Goal: Check status: Check status

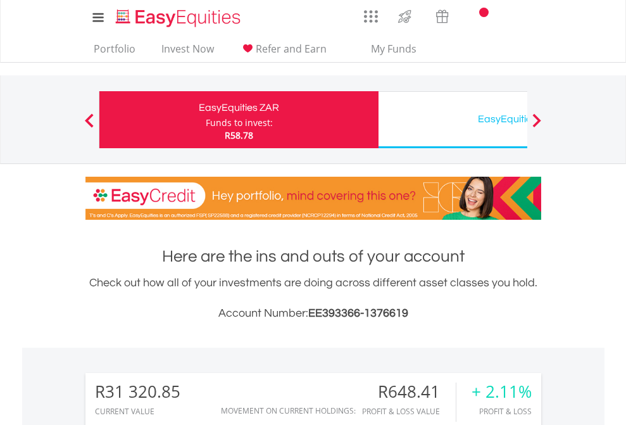
scroll to position [122, 199]
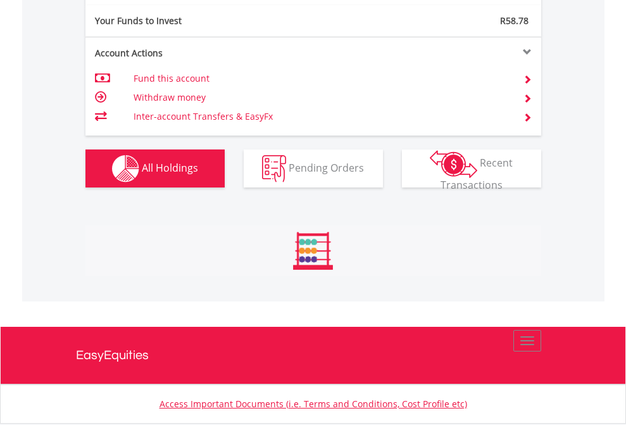
scroll to position [122, 199]
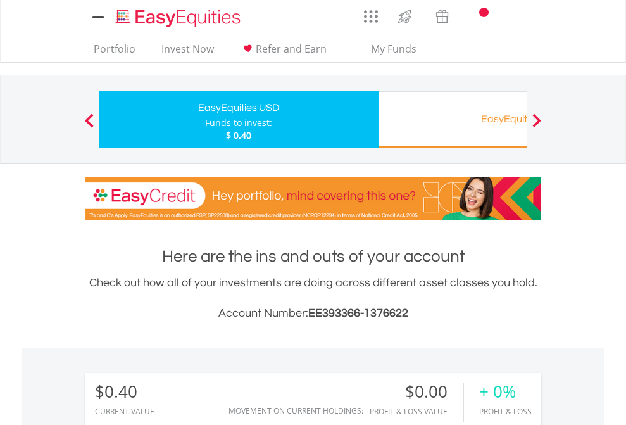
scroll to position [122, 199]
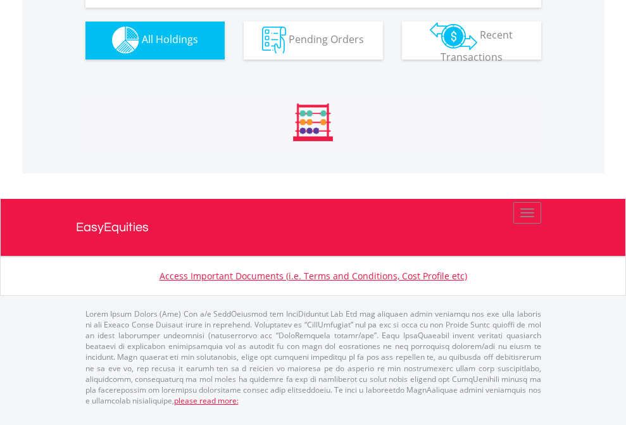
scroll to position [1254, 0]
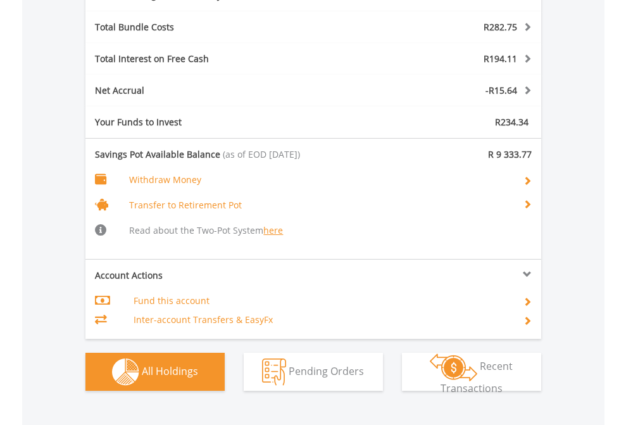
scroll to position [1584, 0]
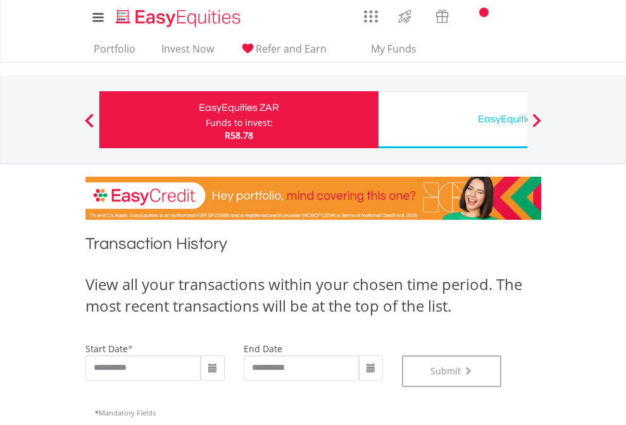
scroll to position [514, 0]
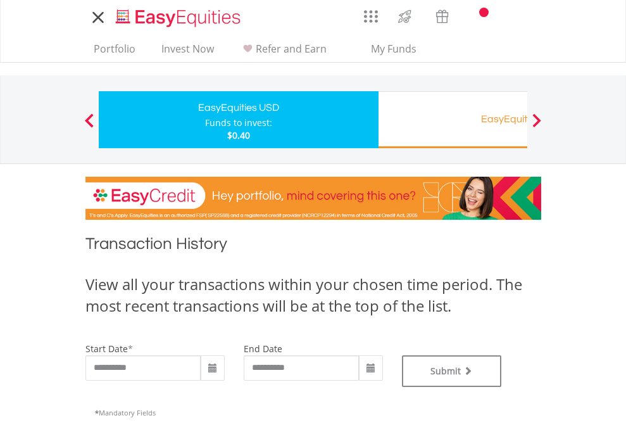
type input "**********"
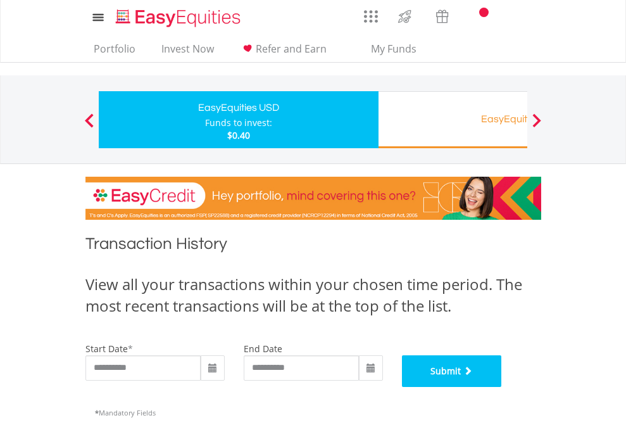
click at [502, 387] on button "Submit" at bounding box center [452, 371] width 100 height 32
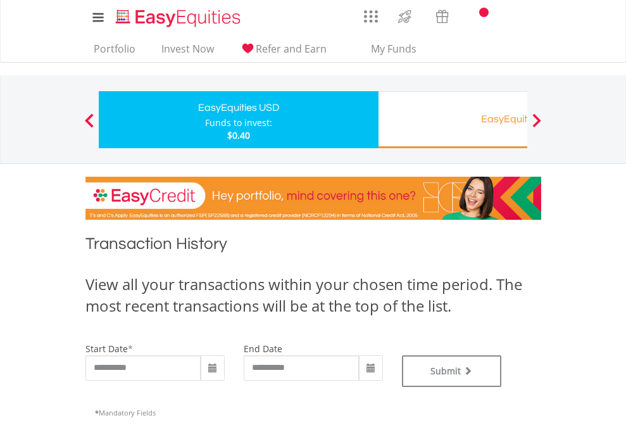
click at [453, 120] on div "EasyEquities RA" at bounding box center [518, 119] width 264 height 18
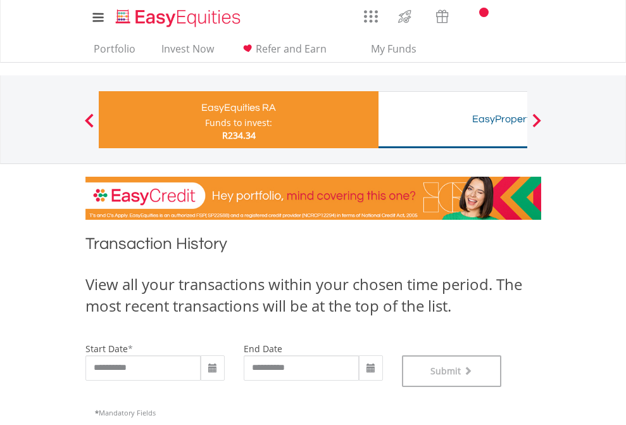
scroll to position [514, 0]
